Goal: Transaction & Acquisition: Book appointment/travel/reservation

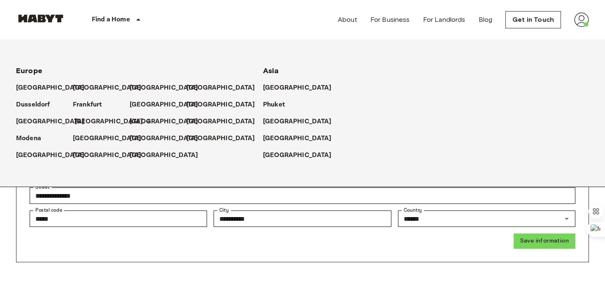
click at [80, 122] on p "[GEOGRAPHIC_DATA]" at bounding box center [109, 122] width 69 height 10
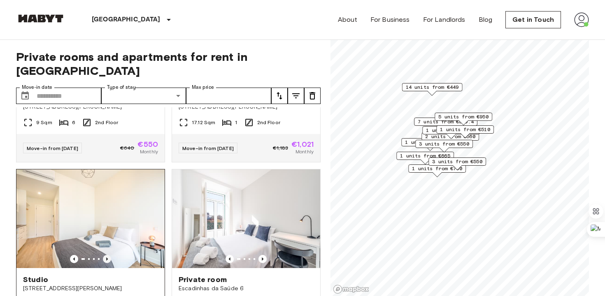
scroll to position [1759, 0]
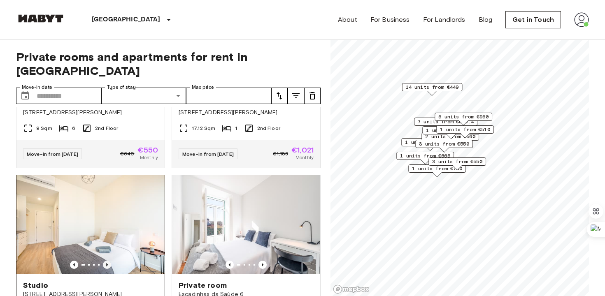
click at [108, 223] on img at bounding box center [90, 224] width 148 height 99
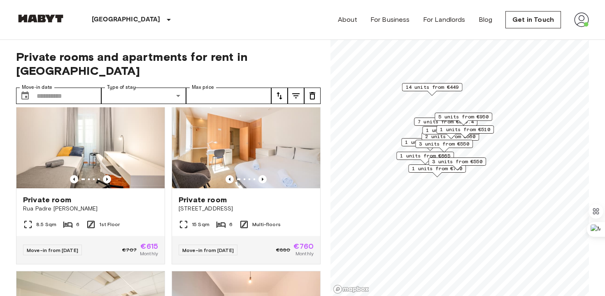
scroll to position [935, 0]
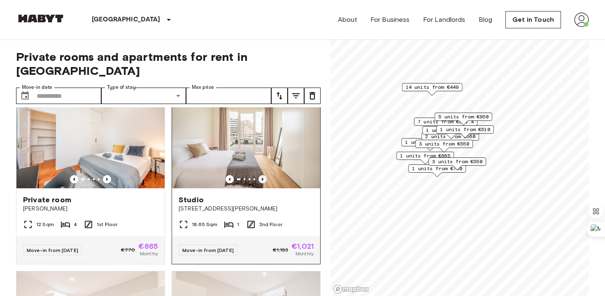
click at [262, 175] on icon "Previous image" at bounding box center [263, 179] width 8 height 8
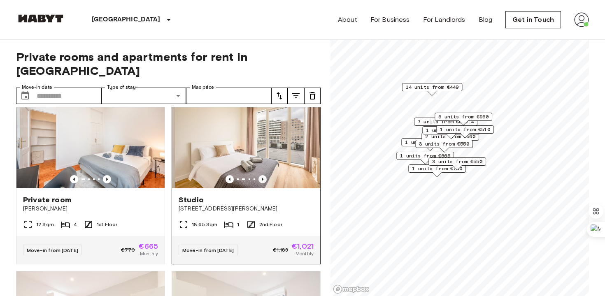
click at [262, 175] on icon "Previous image" at bounding box center [263, 179] width 8 height 8
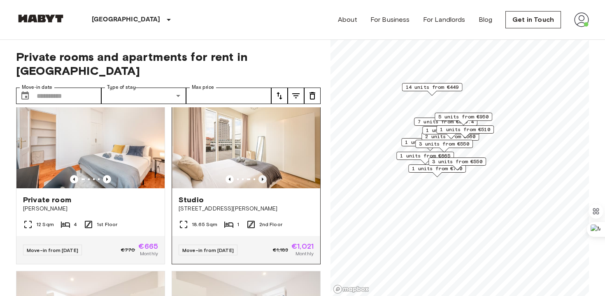
click at [262, 175] on icon "Previous image" at bounding box center [263, 179] width 8 height 8
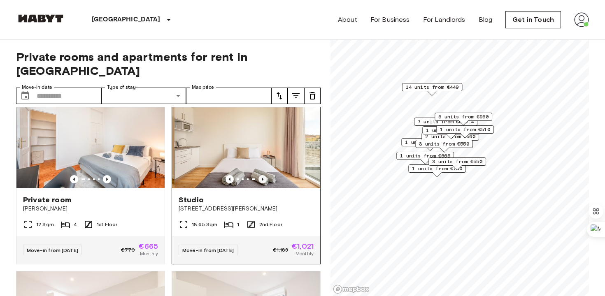
click at [262, 175] on icon "Previous image" at bounding box center [263, 179] width 8 height 8
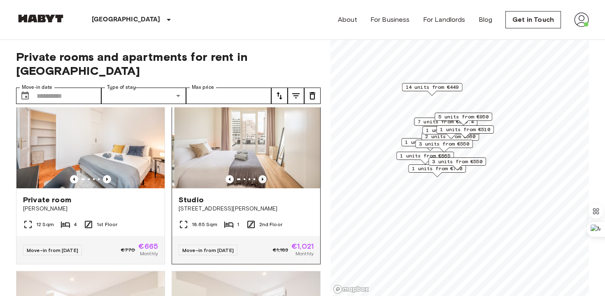
click at [262, 175] on icon "Previous image" at bounding box center [263, 179] width 8 height 8
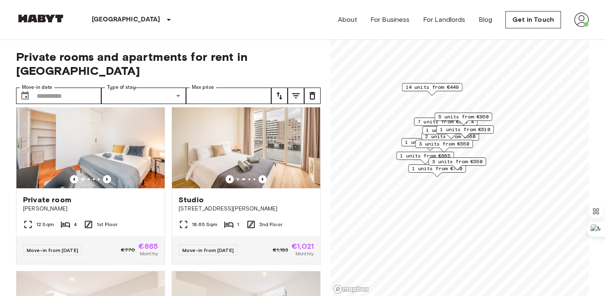
scroll to position [1480, 0]
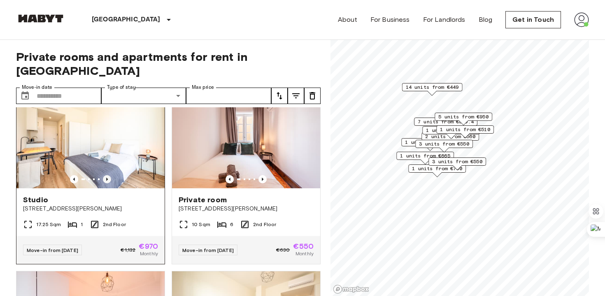
click at [107, 175] on icon "Previous image" at bounding box center [107, 179] width 8 height 8
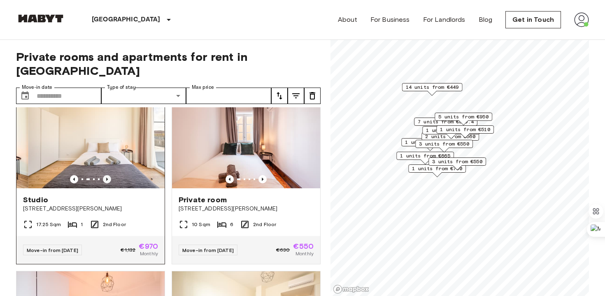
click at [107, 175] on icon "Previous image" at bounding box center [107, 179] width 8 height 8
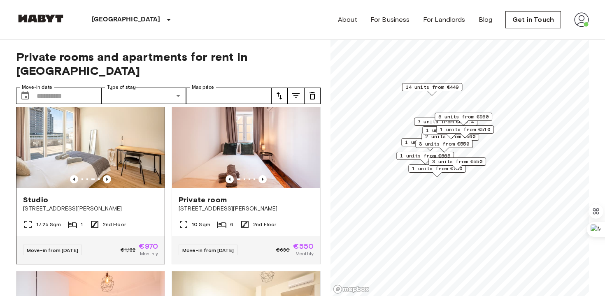
click at [120, 134] on img at bounding box center [90, 139] width 148 height 99
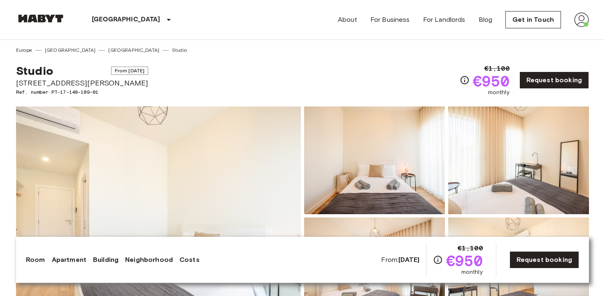
click at [231, 164] on img at bounding box center [158, 216] width 285 height 219
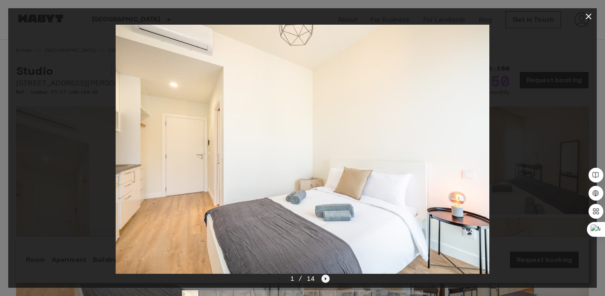
click at [325, 277] on icon "Next image" at bounding box center [326, 279] width 8 height 8
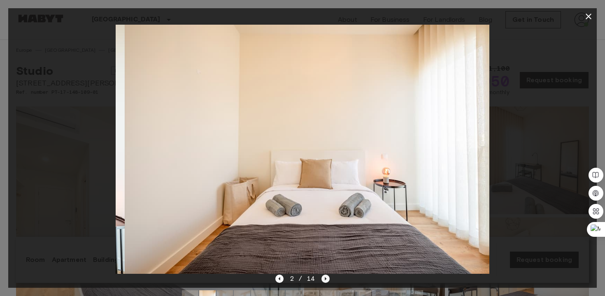
click at [325, 277] on icon "Next image" at bounding box center [326, 279] width 8 height 8
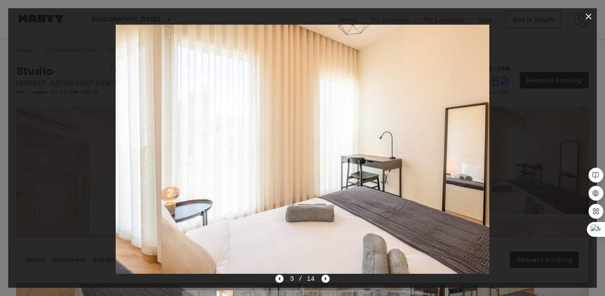
click at [325, 277] on icon "Next image" at bounding box center [326, 279] width 8 height 8
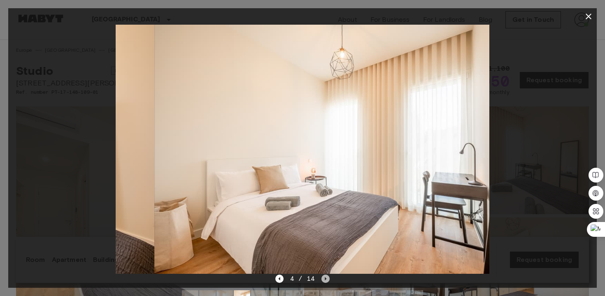
click at [325, 277] on icon "Next image" at bounding box center [326, 279] width 8 height 8
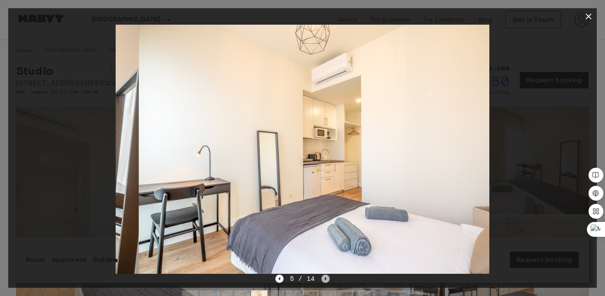
click at [325, 278] on icon "Next image" at bounding box center [326, 279] width 8 height 8
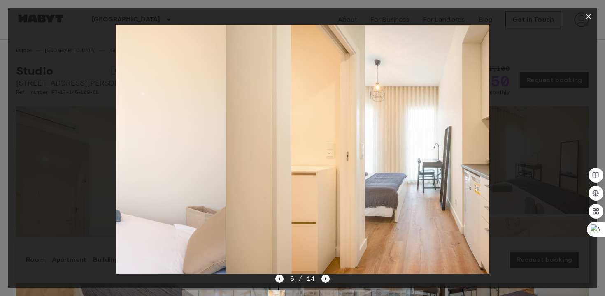
click at [325, 278] on icon "Next image" at bounding box center [326, 279] width 8 height 8
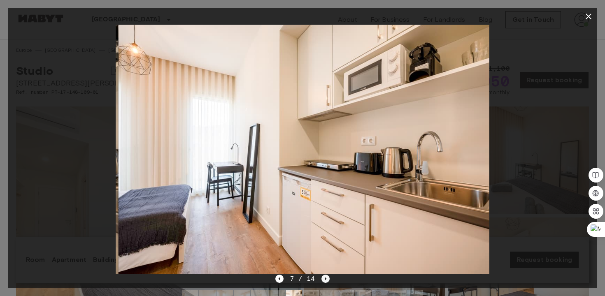
click at [325, 278] on icon "Next image" at bounding box center [326, 279] width 8 height 8
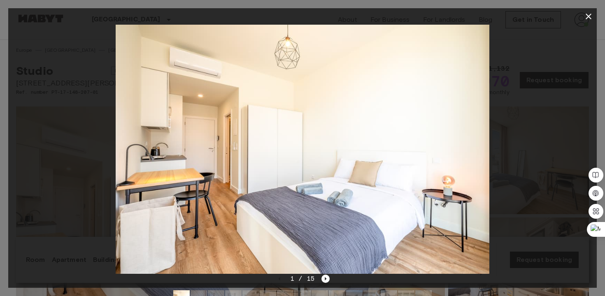
click at [444, 177] on img at bounding box center [303, 149] width 374 height 249
click at [323, 275] on icon "Next image" at bounding box center [326, 279] width 8 height 8
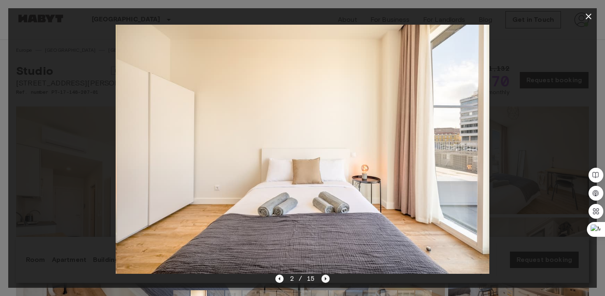
click at [324, 276] on icon "Next image" at bounding box center [326, 279] width 8 height 8
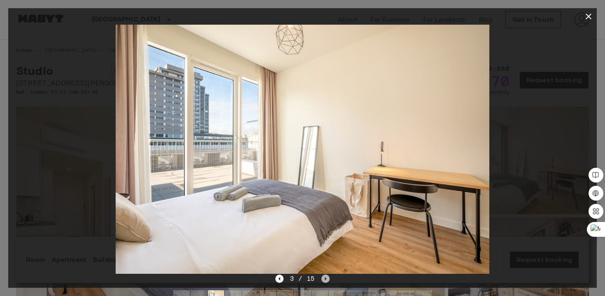
click at [324, 276] on icon "Next image" at bounding box center [326, 279] width 8 height 8
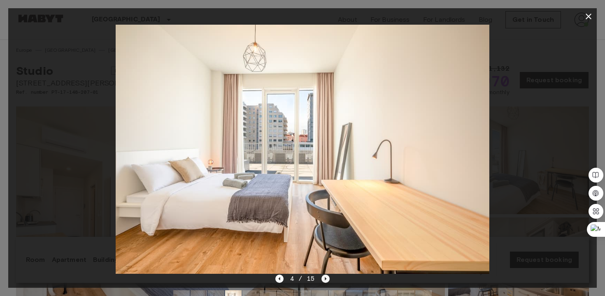
click at [324, 277] on icon "Next image" at bounding box center [326, 279] width 8 height 8
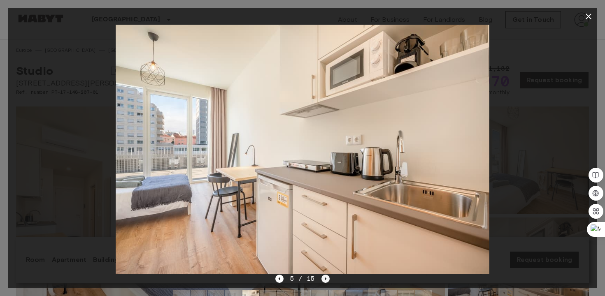
click at [324, 277] on icon "Next image" at bounding box center [326, 279] width 8 height 8
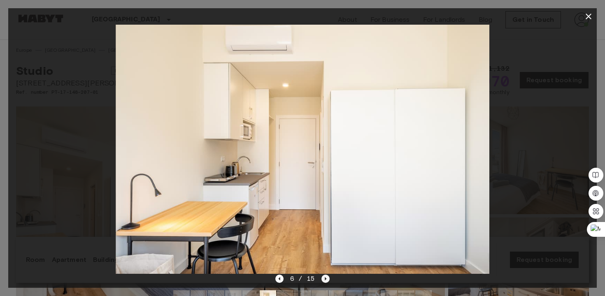
click at [324, 277] on icon "Next image" at bounding box center [326, 279] width 8 height 8
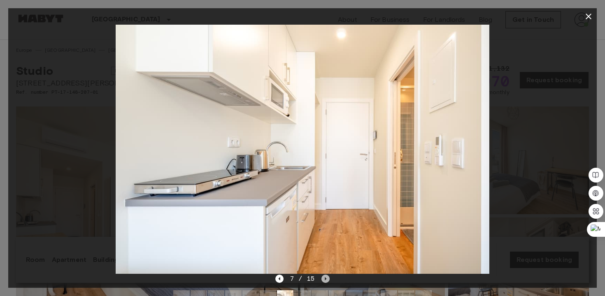
click at [324, 276] on icon "Next image" at bounding box center [326, 279] width 8 height 8
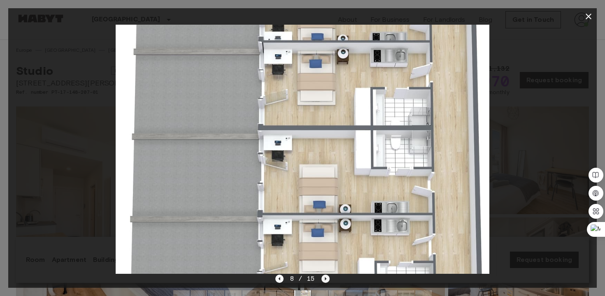
click at [324, 276] on icon "Next image" at bounding box center [326, 279] width 8 height 8
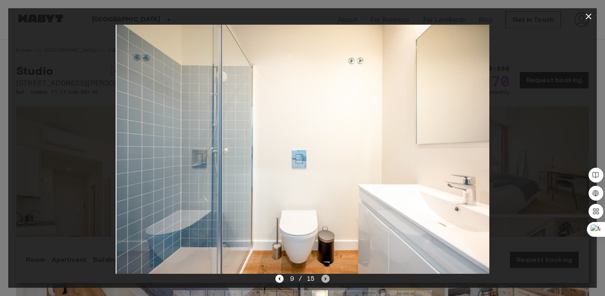
click at [324, 276] on icon "Next image" at bounding box center [326, 279] width 8 height 8
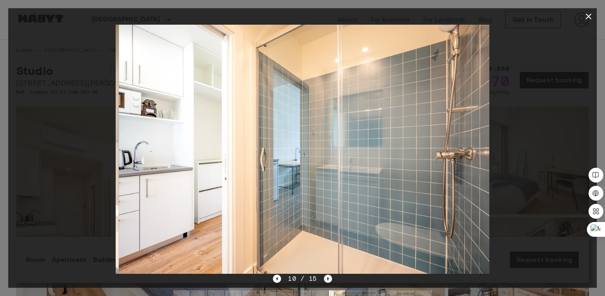
click at [324, 276] on icon "Next image" at bounding box center [328, 279] width 8 height 8
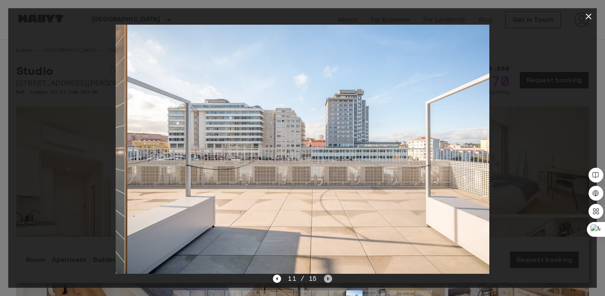
click at [324, 276] on icon "Next image" at bounding box center [328, 279] width 8 height 8
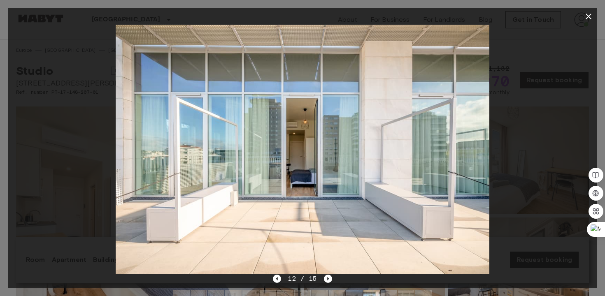
click at [588, 16] on icon "button" at bounding box center [589, 17] width 6 height 6
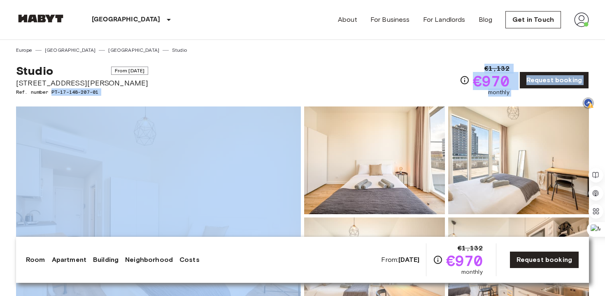
drag, startPoint x: 53, startPoint y: 91, endPoint x: 132, endPoint y: 96, distance: 79.2
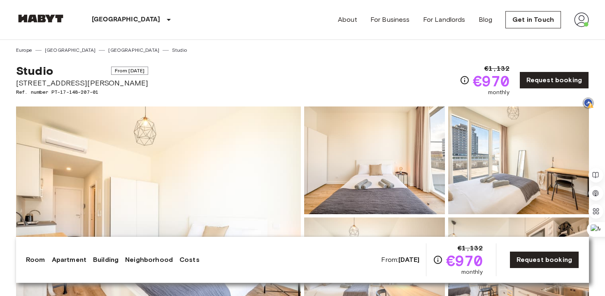
click at [201, 81] on div "Studio From Dec 2 2025 Rua Margarida de Abreu 15 Ref. number PT-17-148-207-01 €…" at bounding box center [302, 75] width 573 height 43
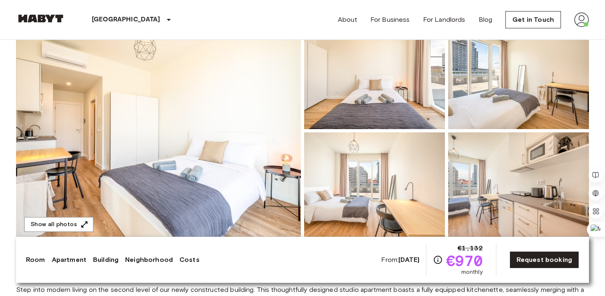
scroll to position [87, 0]
